Goal: Check status: Check status

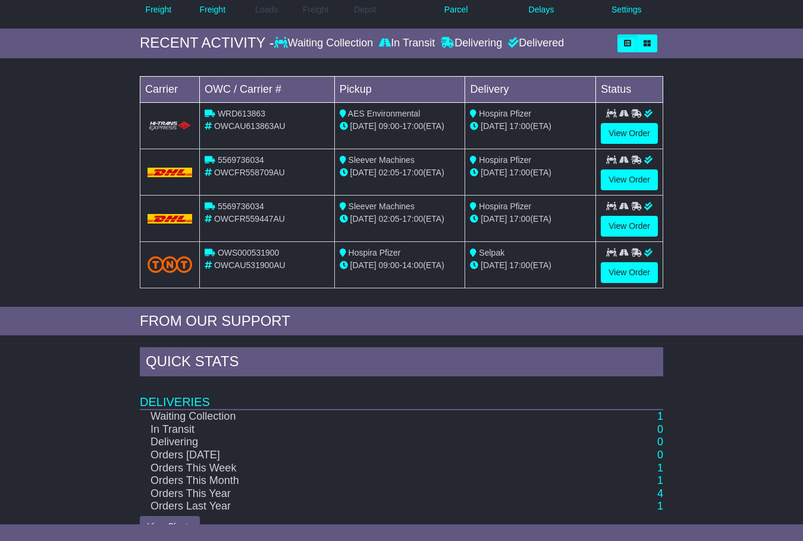
scroll to position [186, 0]
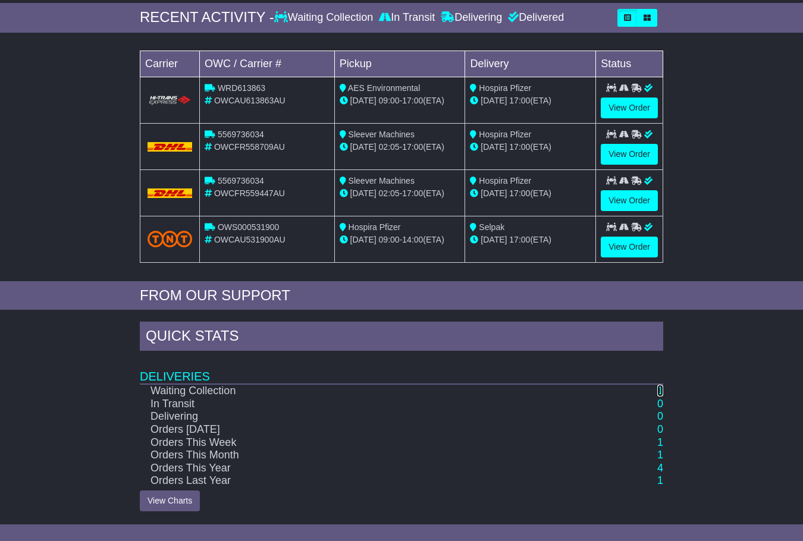
click at [660, 393] on link "1" at bounding box center [660, 391] width 6 height 12
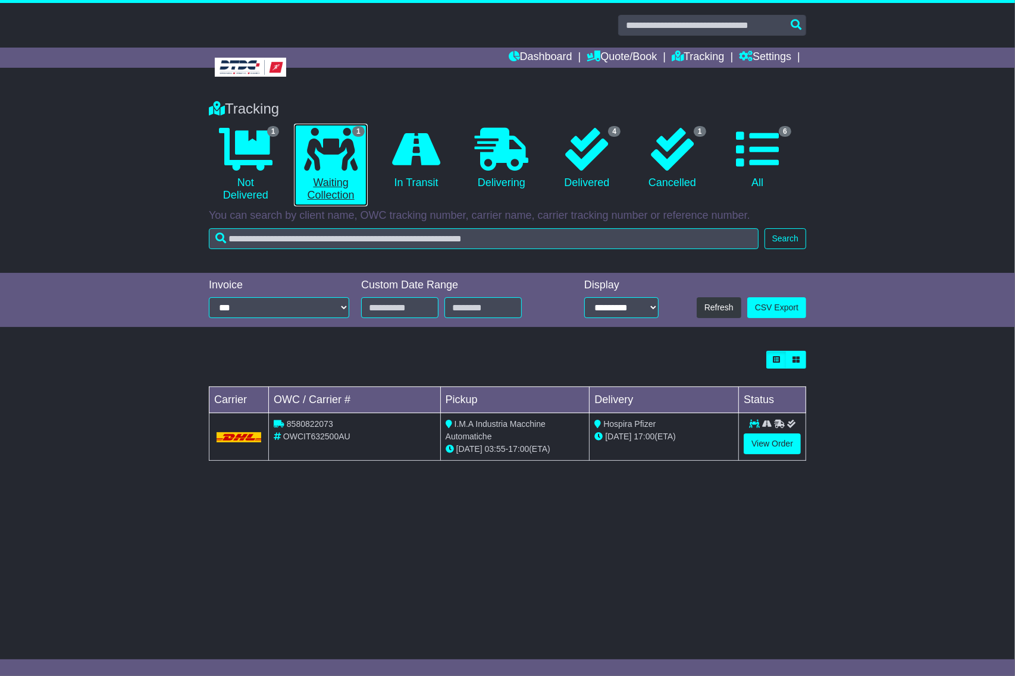
click at [334, 195] on link "1 Waiting Collection" at bounding box center [330, 165] width 73 height 83
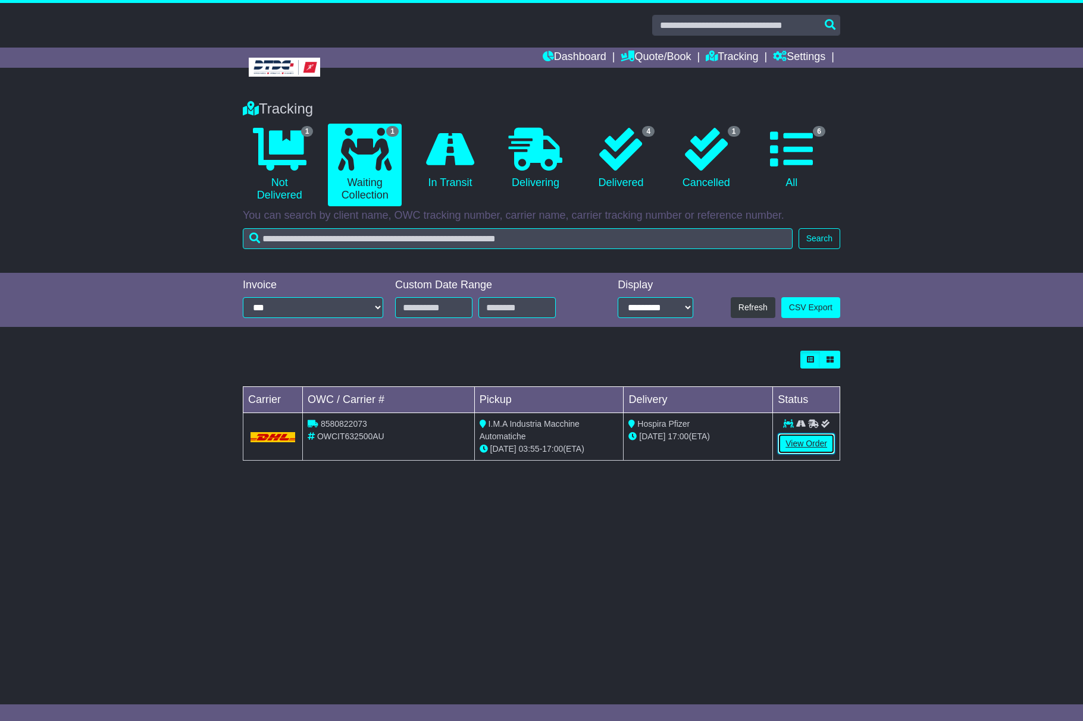
click at [807, 445] on link "View Order" at bounding box center [805, 444] width 57 height 21
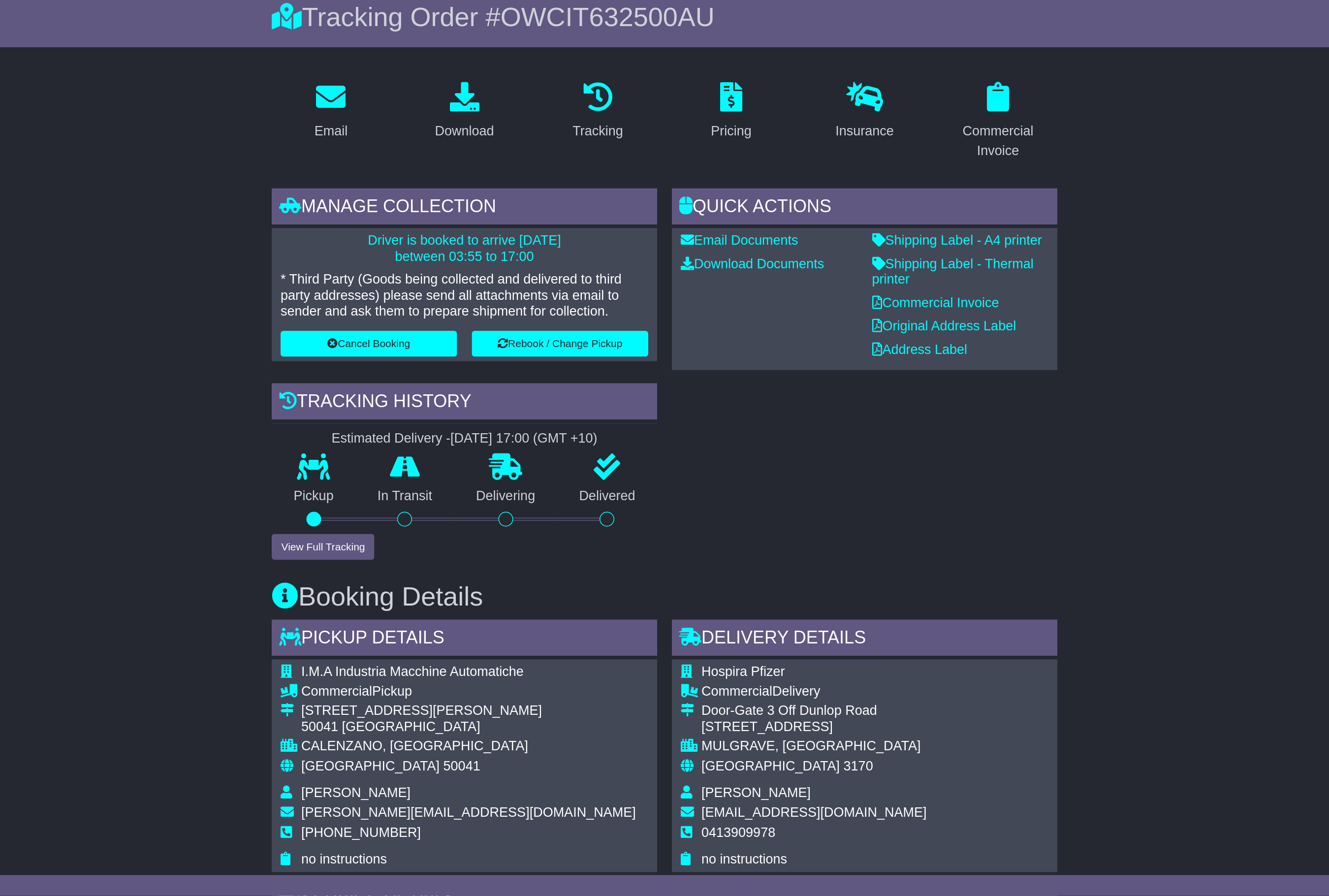
scroll to position [218, 0]
